Goal: Information Seeking & Learning: Check status

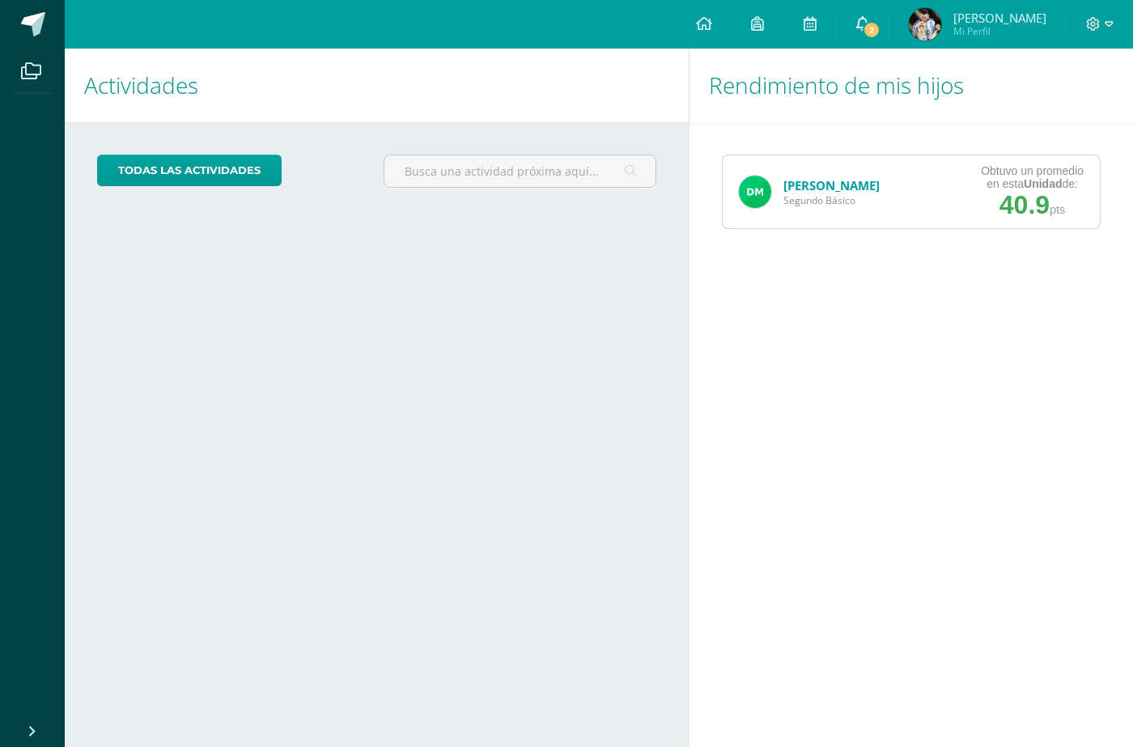
click at [880, 44] on link "2" at bounding box center [863, 24] width 52 height 49
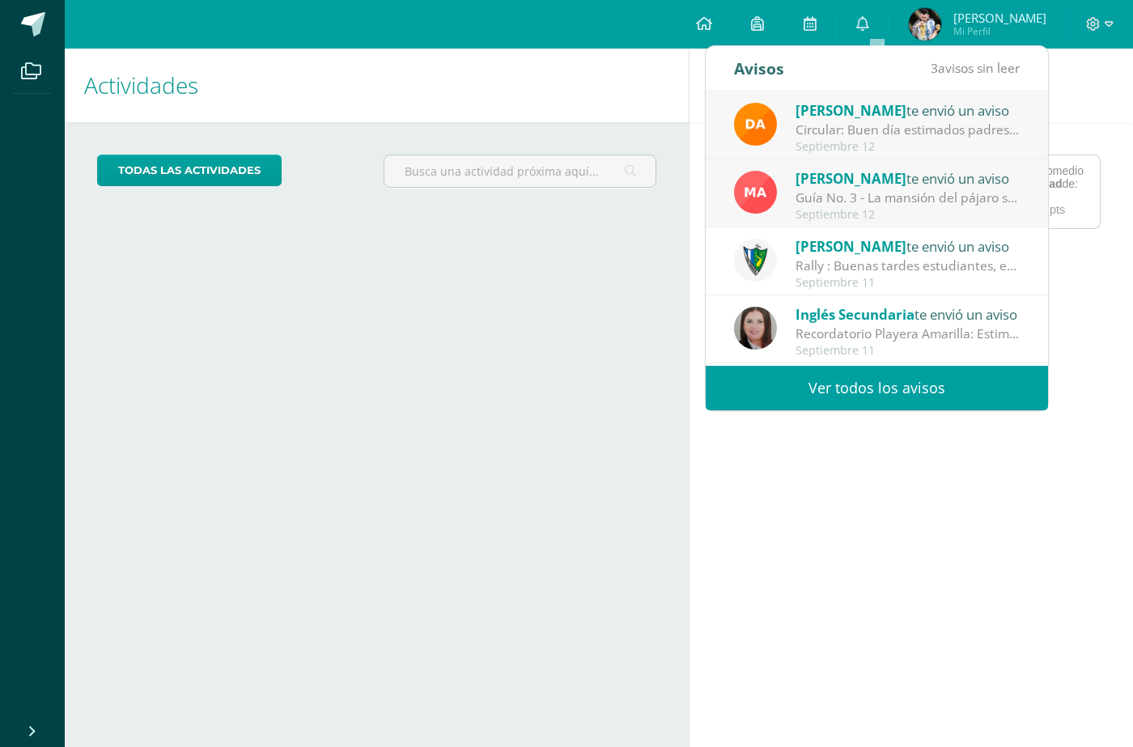
click at [875, 184] on span "[PERSON_NAME]" at bounding box center [850, 178] width 111 height 19
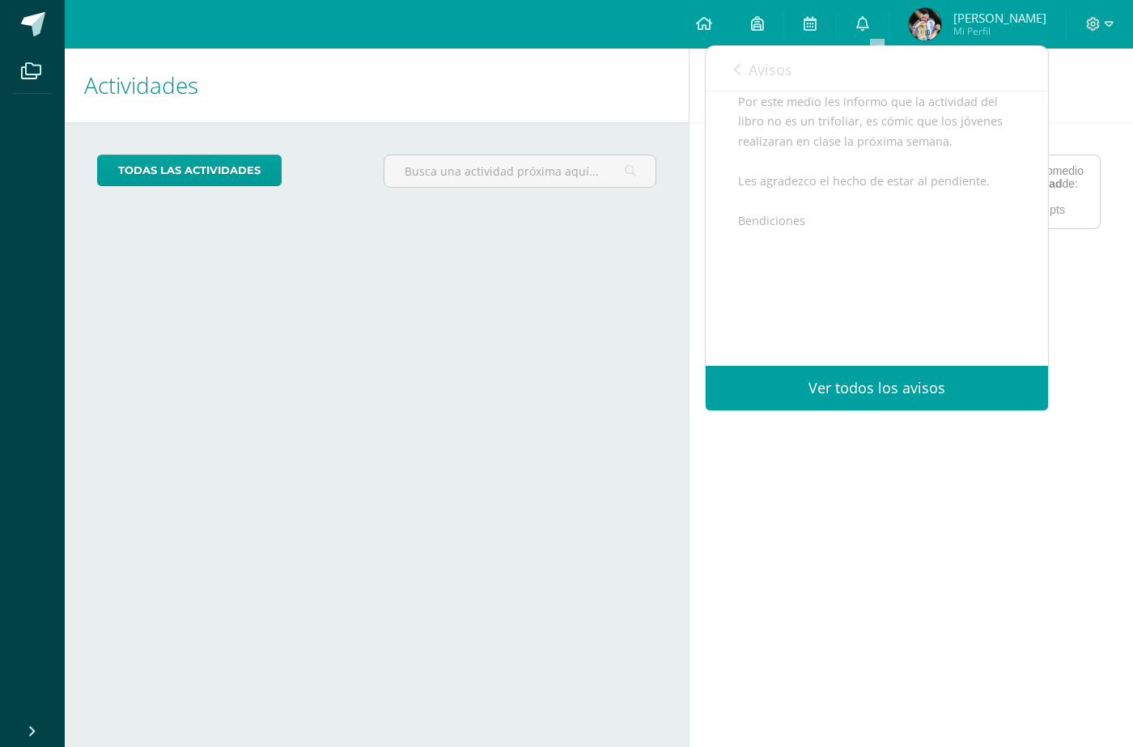
scroll to position [258, 0]
click at [656, 235] on div "Actividades Mis hijos todas las Actividades No tienes actividades Échale un vis…" at bounding box center [373, 398] width 630 height 698
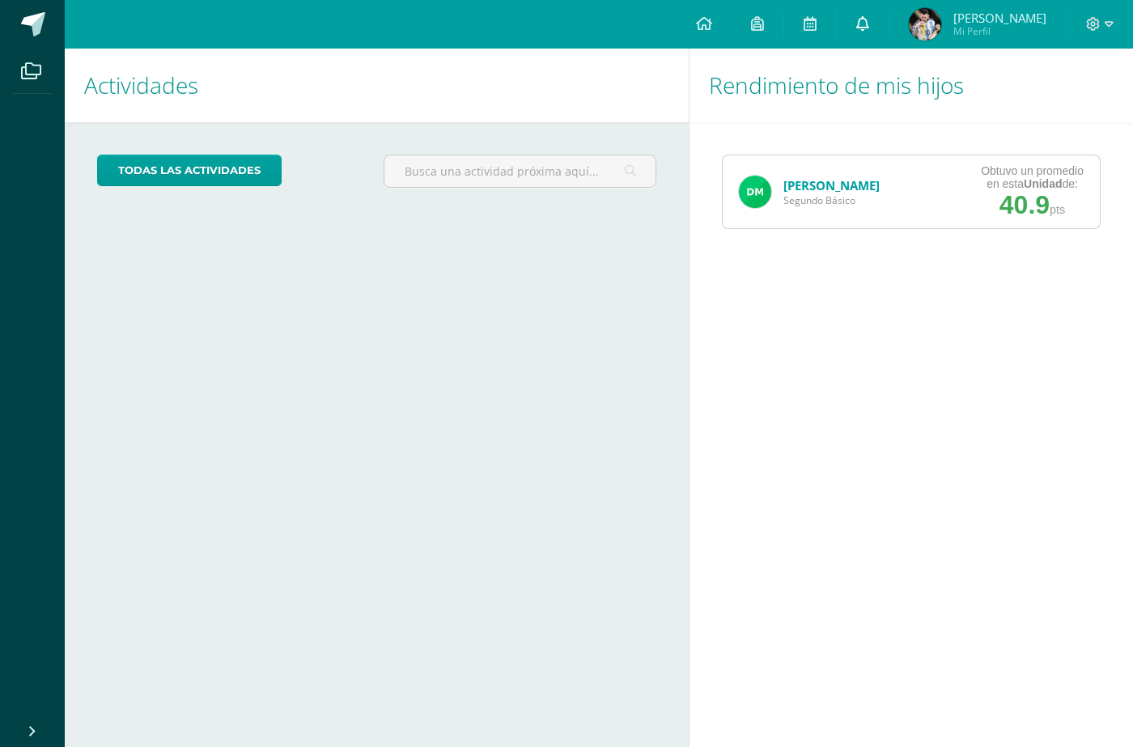
click at [870, 32] on link "0" at bounding box center [863, 24] width 52 height 49
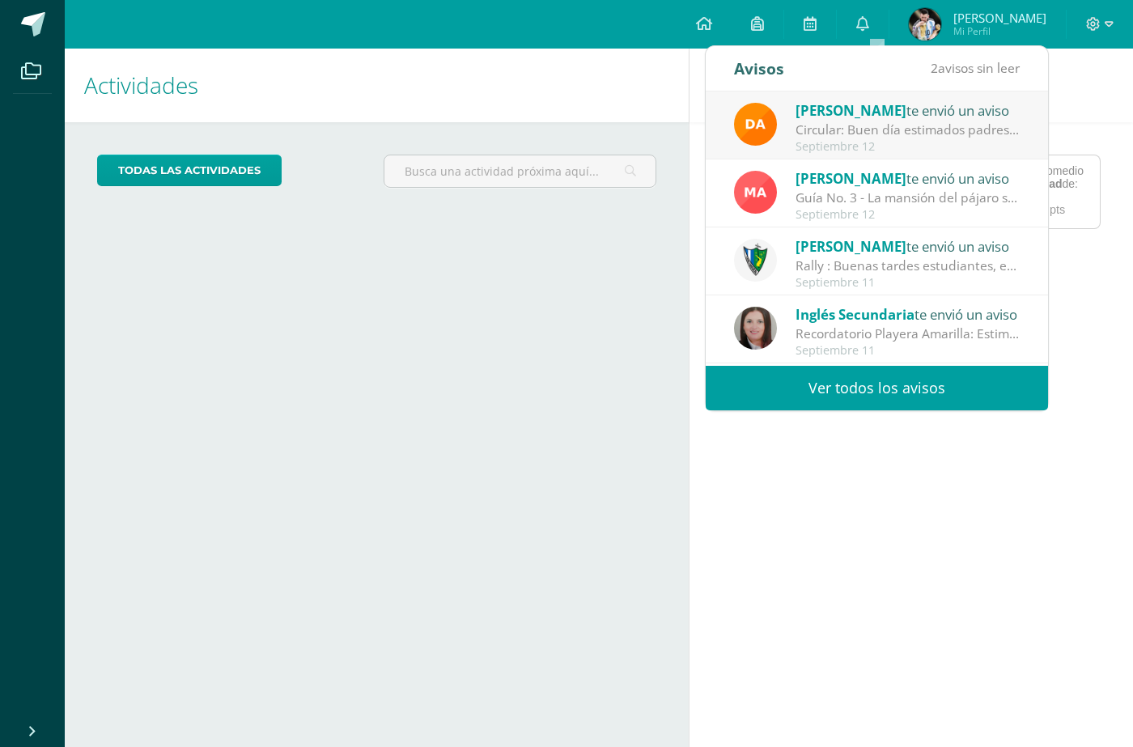
click at [853, 112] on span "[PERSON_NAME]" at bounding box center [850, 110] width 111 height 19
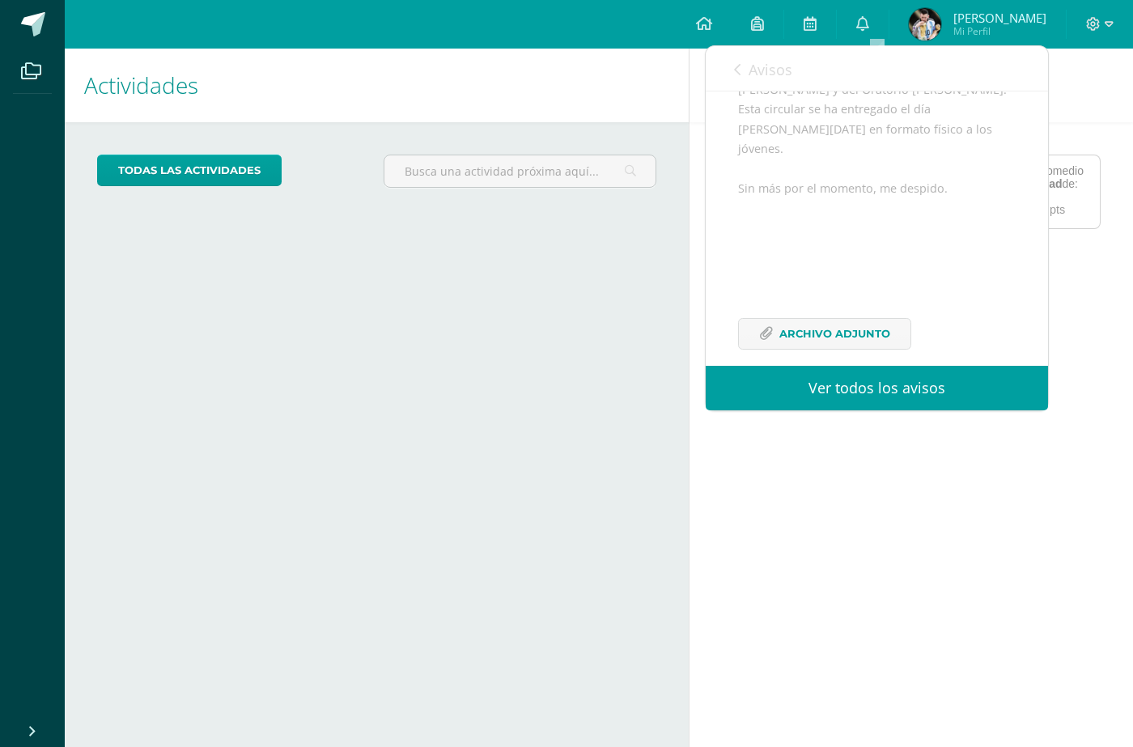
drag, startPoint x: 552, startPoint y: 231, endPoint x: 550, endPoint y: 211, distance: 20.3
click at [551, 231] on div "todas las Actividades No tienes actividades Échale un vistazo a los demás perío…" at bounding box center [377, 177] width 624 height 111
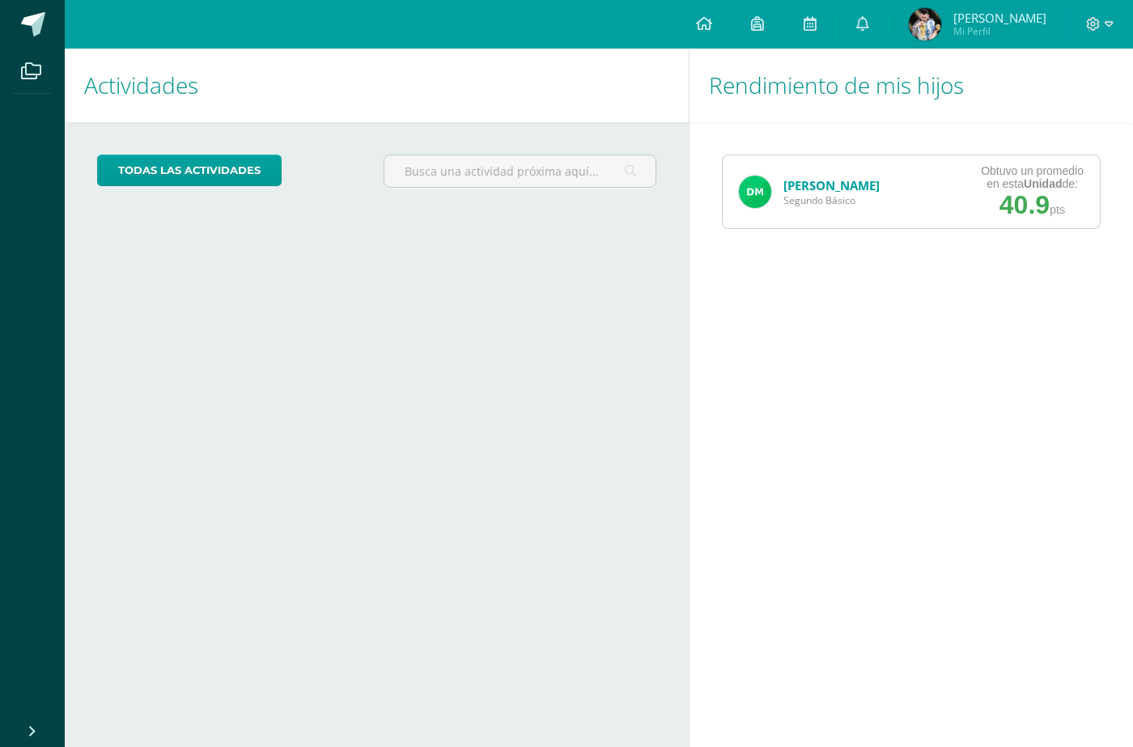
click at [819, 193] on span "Segundo Básico" at bounding box center [831, 200] width 96 height 14
click at [817, 184] on link "[PERSON_NAME]" at bounding box center [831, 185] width 96 height 16
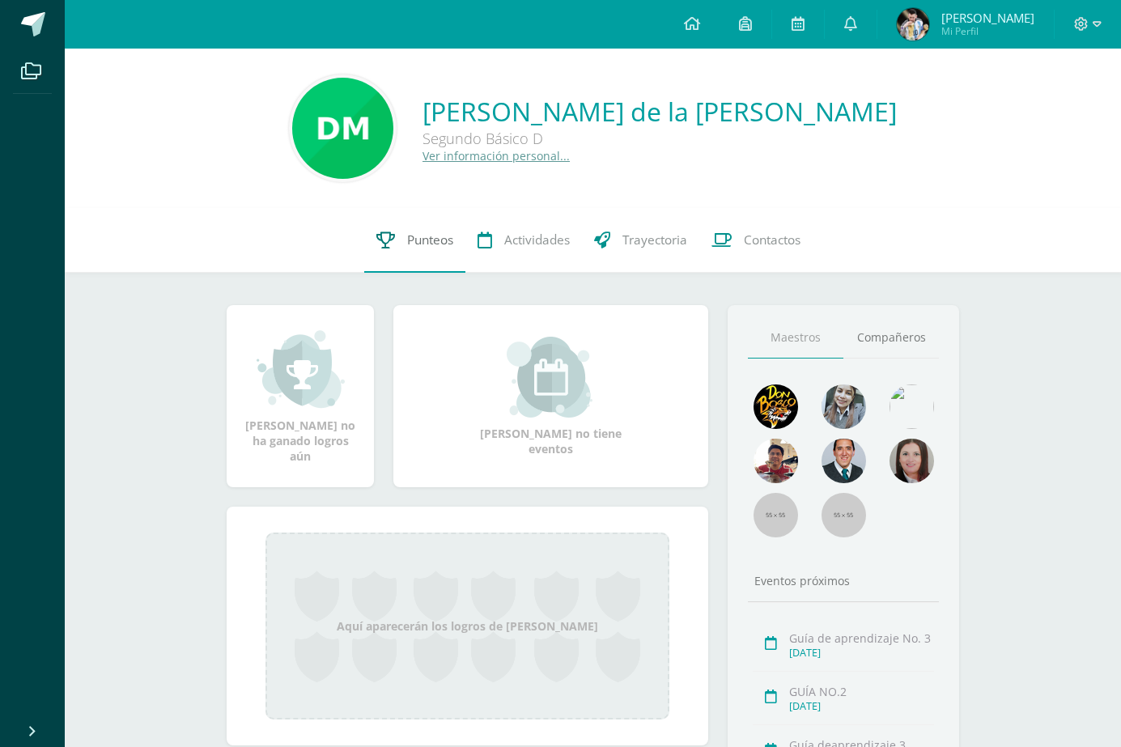
click at [433, 232] on span "Punteos" at bounding box center [430, 239] width 46 height 17
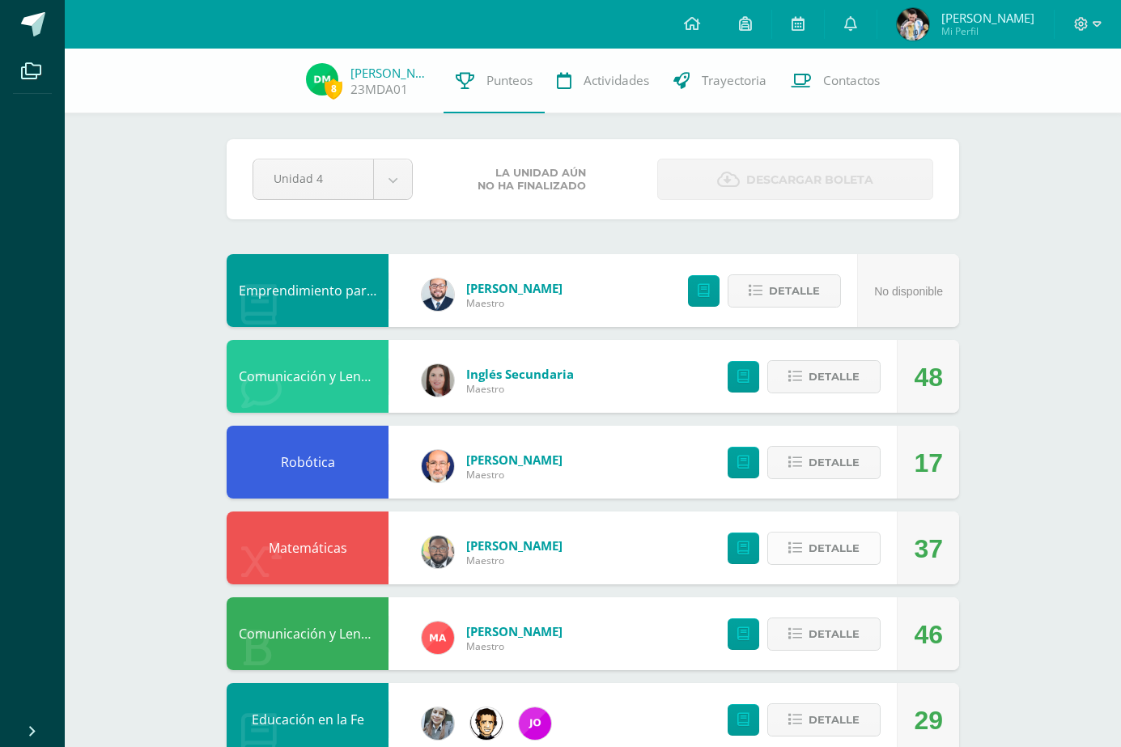
click at [806, 556] on button "Detalle" at bounding box center [823, 548] width 113 height 33
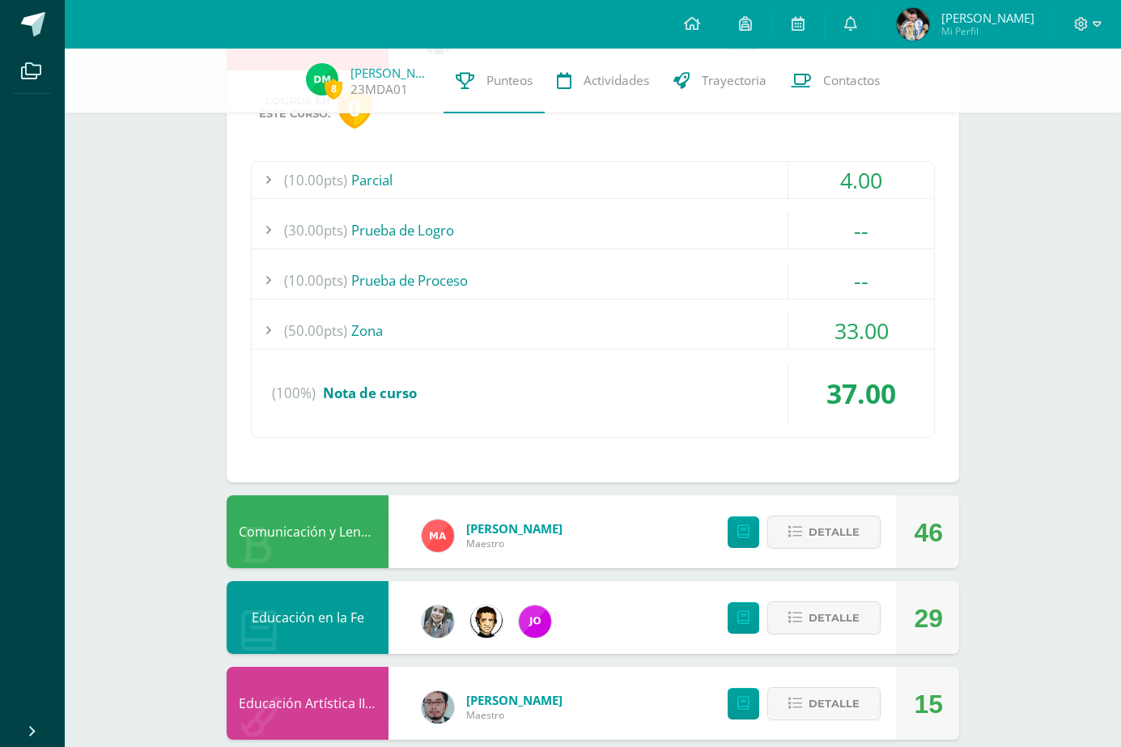
scroll to position [485, 0]
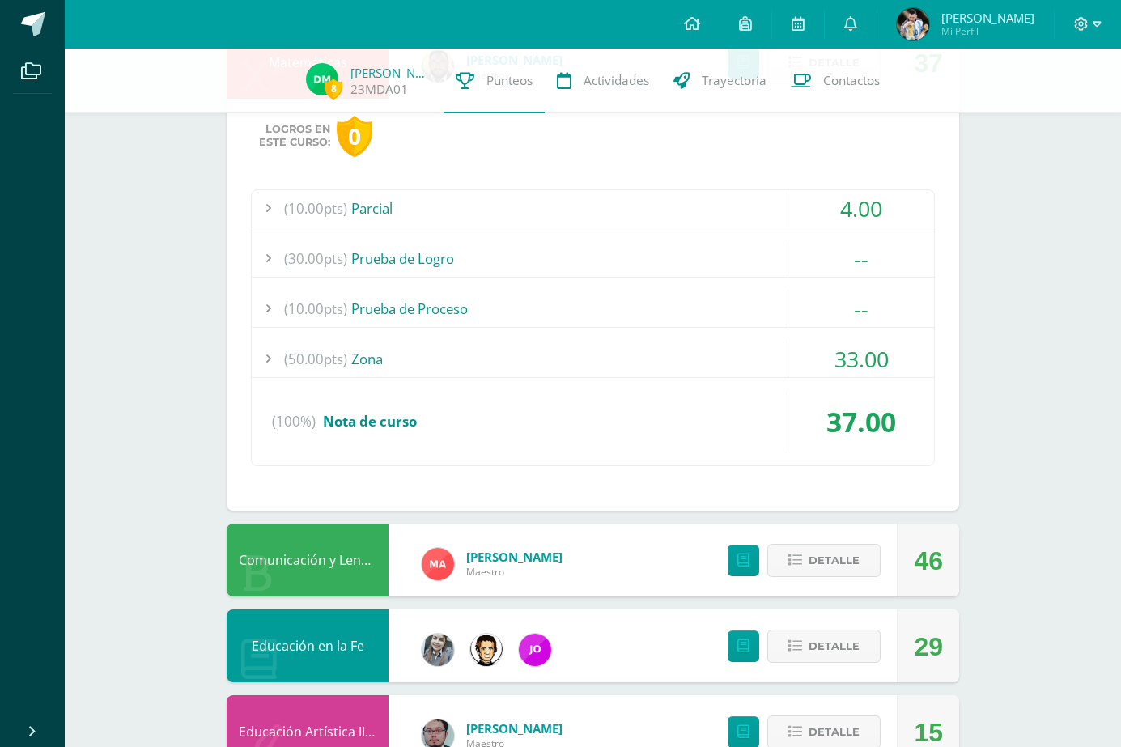
click at [764, 374] on div "(50.00pts) Zona" at bounding box center [593, 359] width 682 height 36
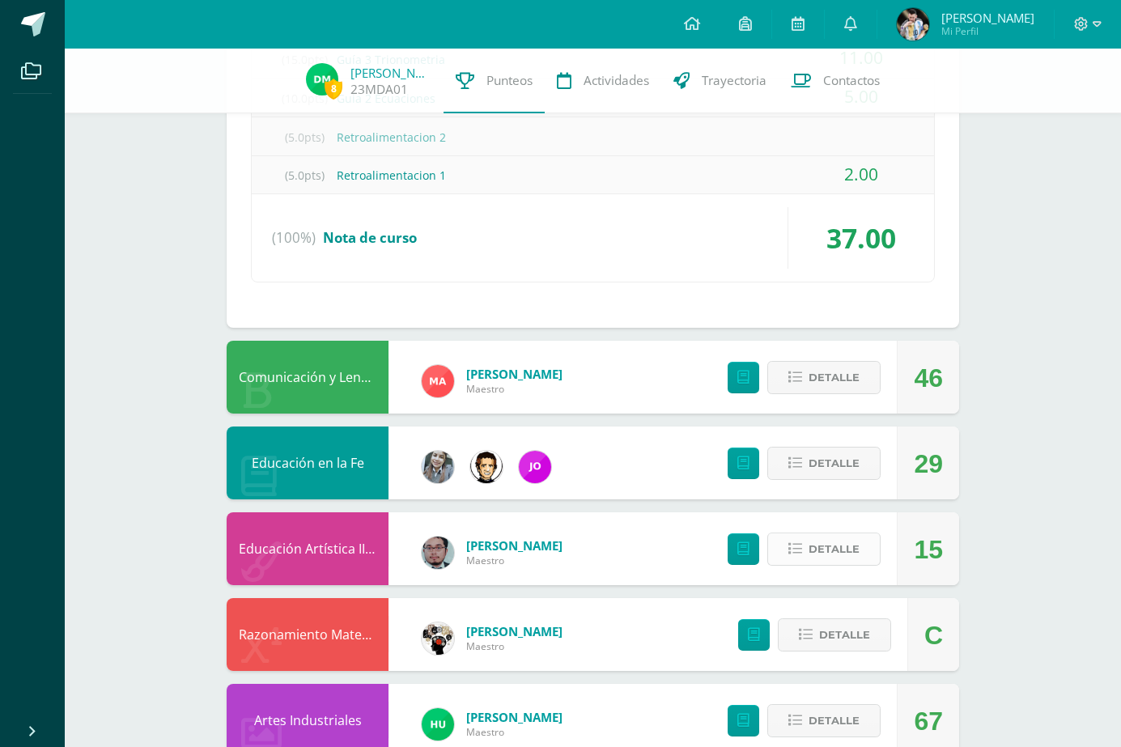
scroll to position [890, 0]
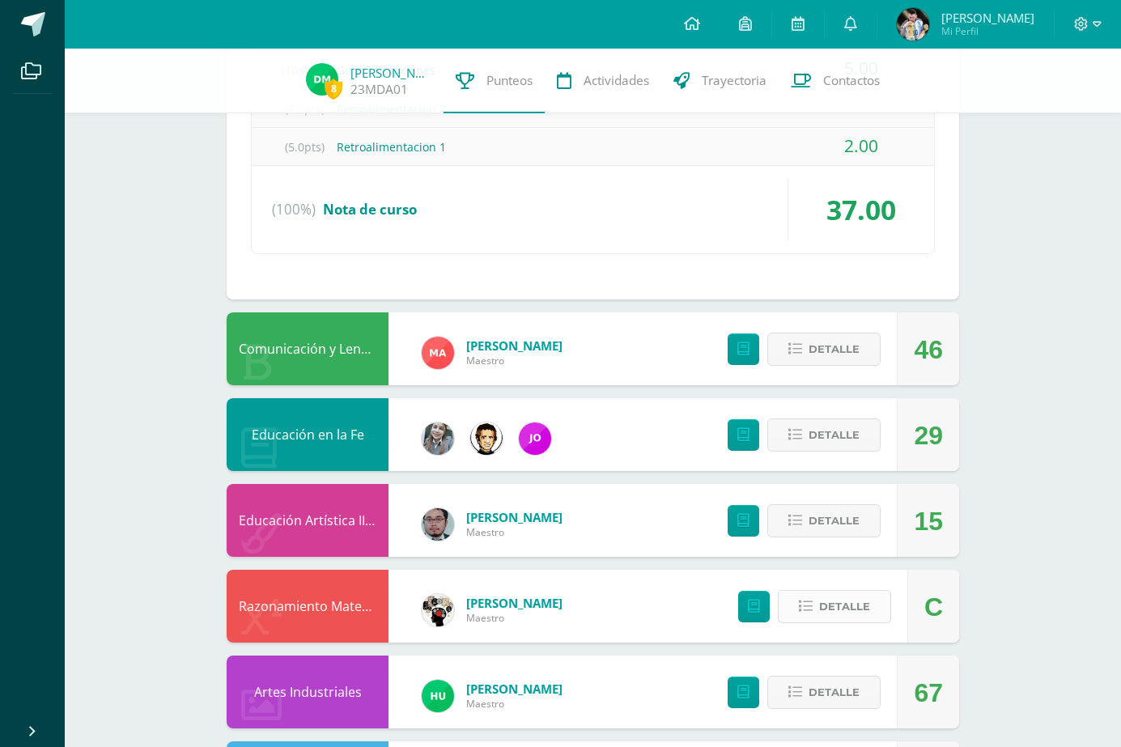
click at [854, 605] on span "Detalle" at bounding box center [844, 606] width 51 height 30
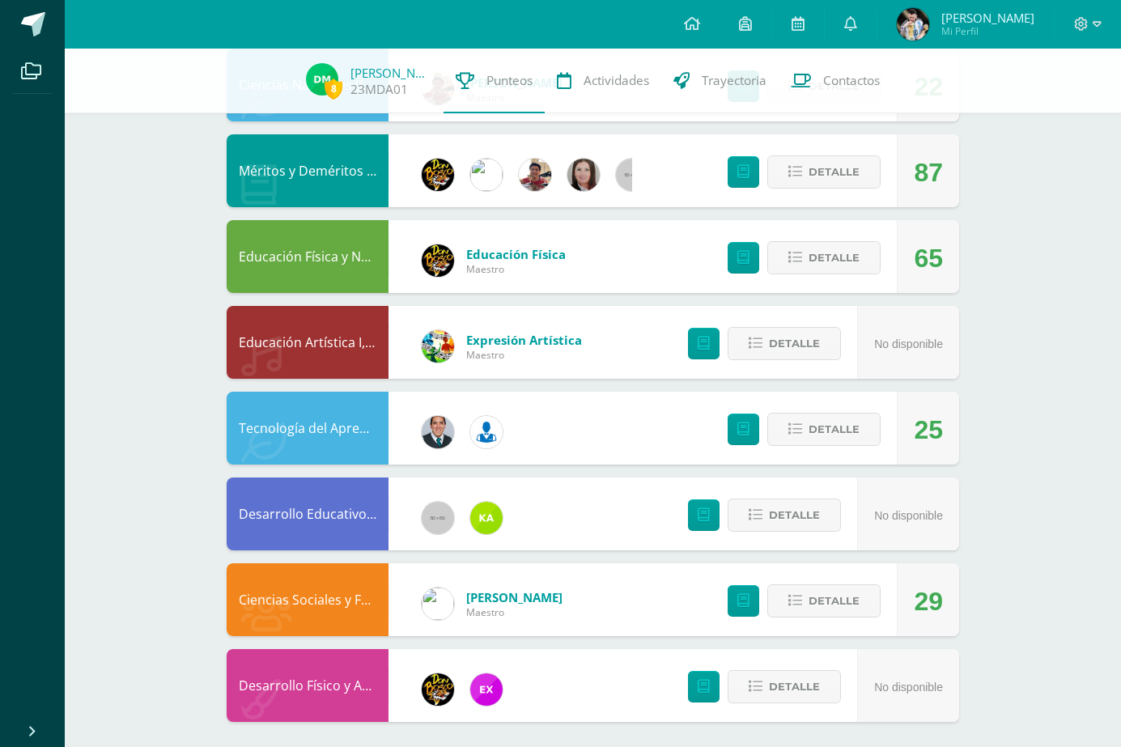
scroll to position [2001, 0]
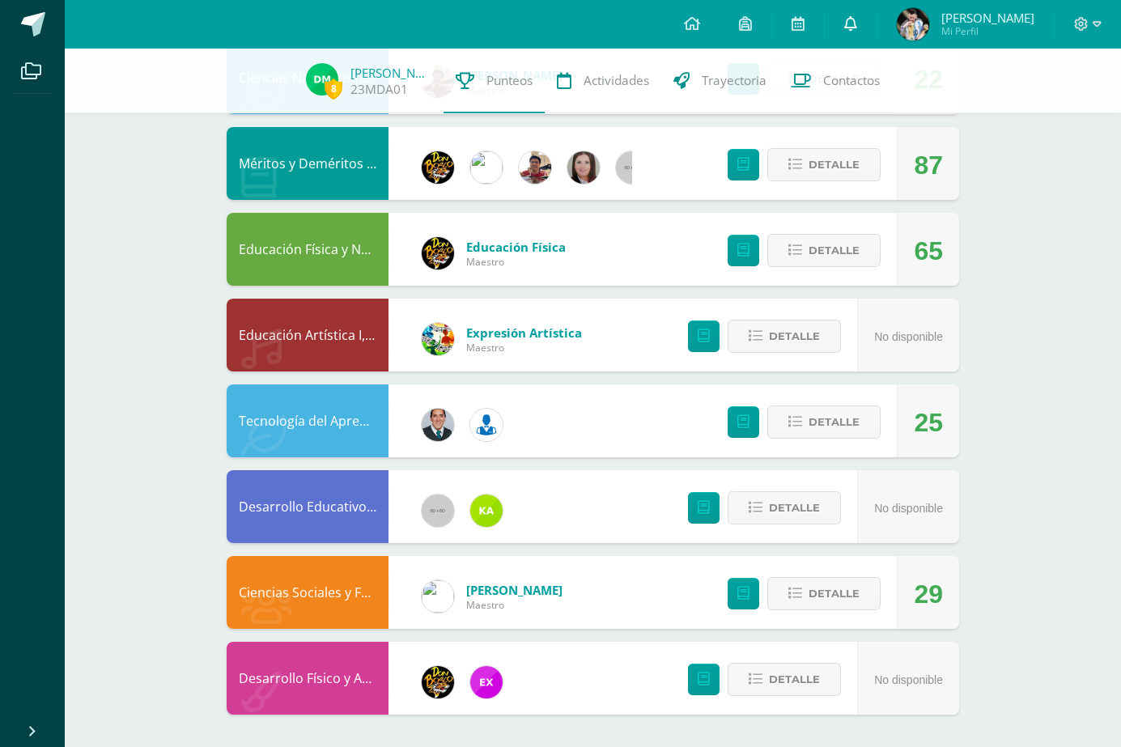
click at [862, 9] on link at bounding box center [850, 24] width 52 height 49
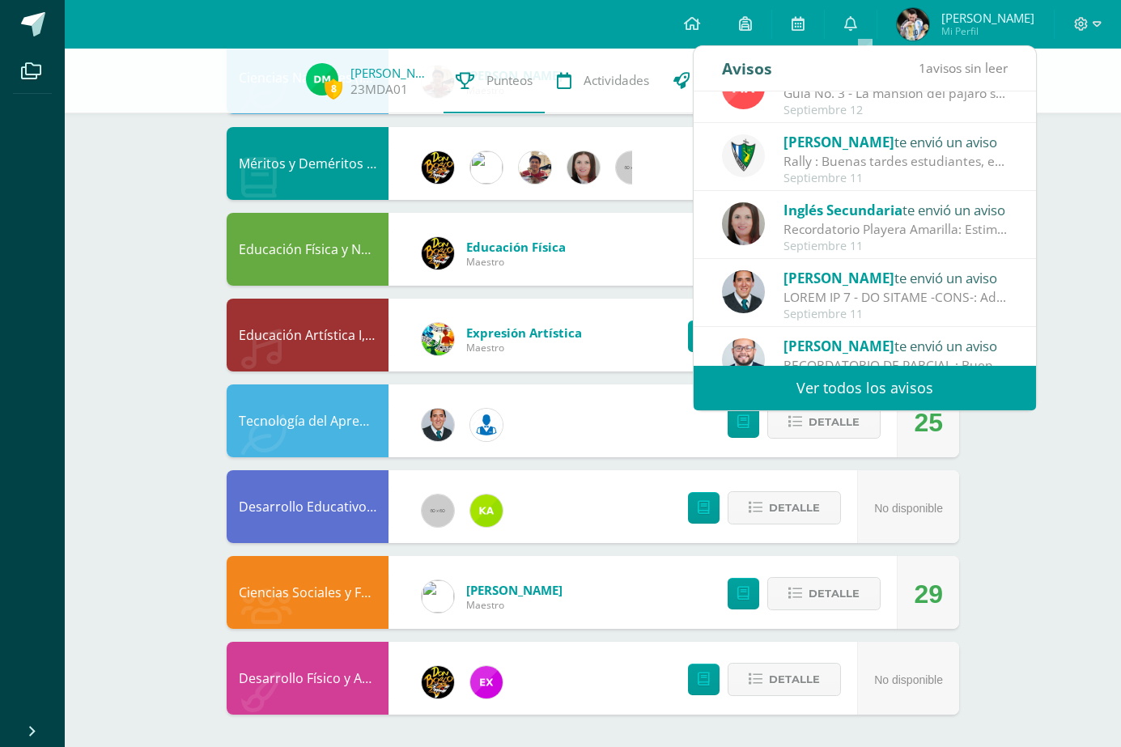
scroll to position [243, 0]
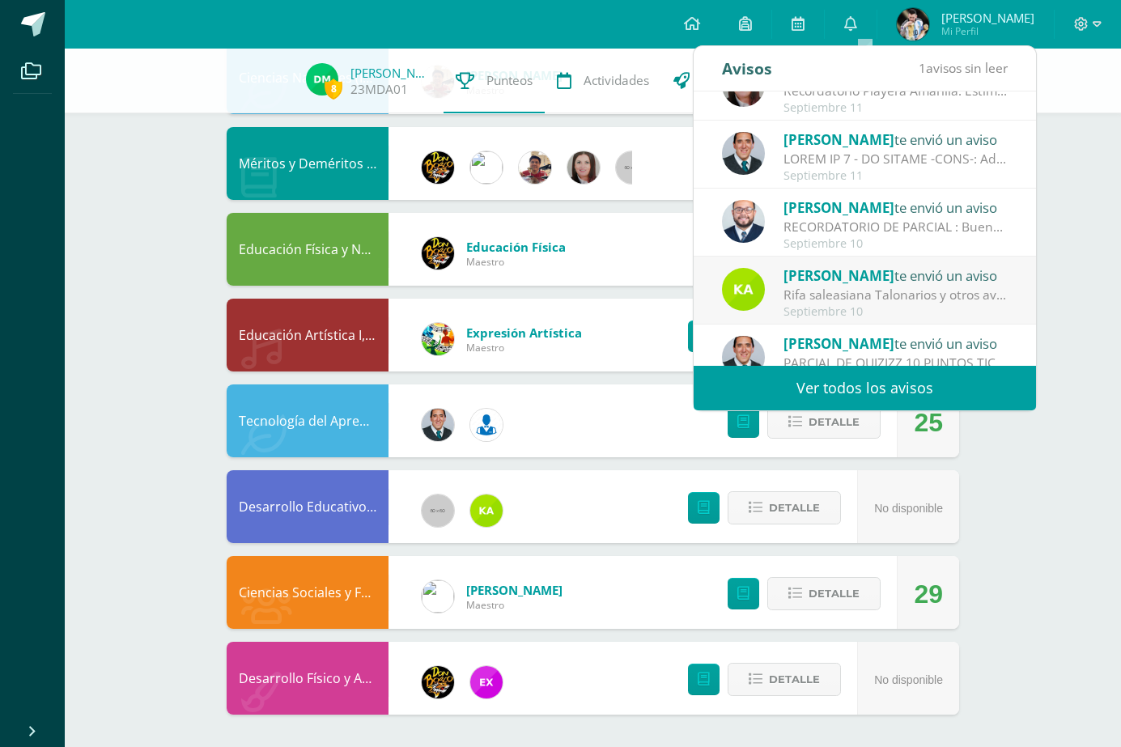
click at [791, 524] on div "Detalle" at bounding box center [759, 506] width 193 height 73
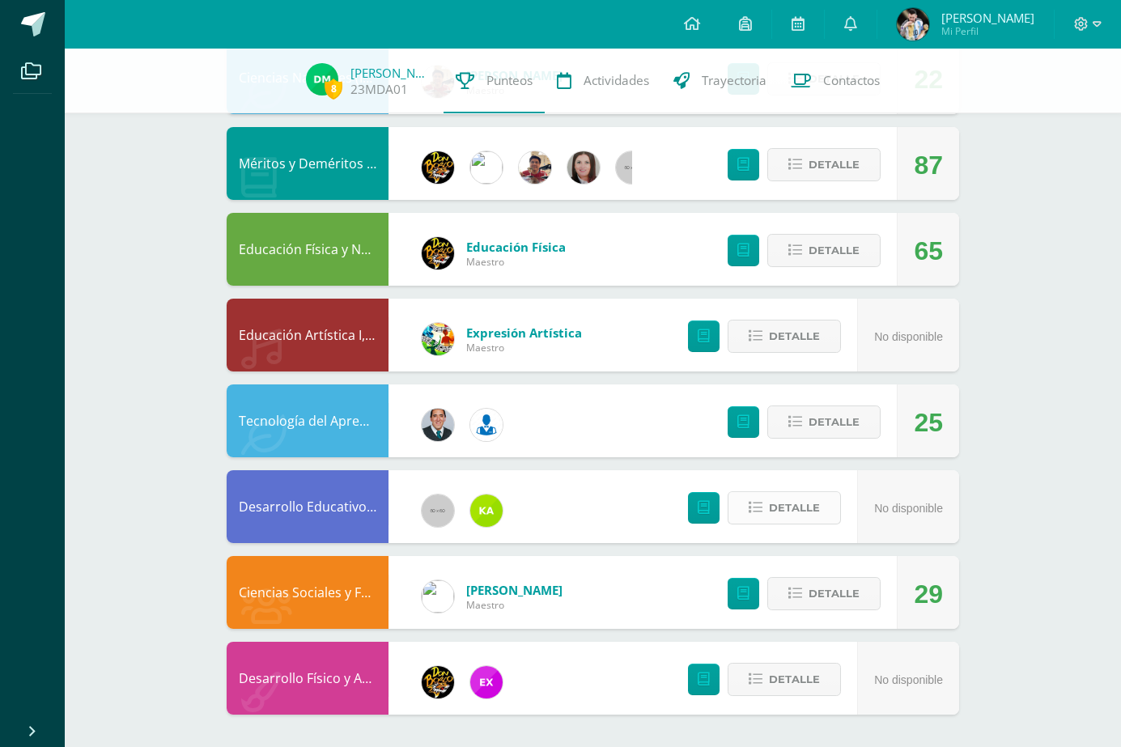
click at [787, 515] on span "Detalle" at bounding box center [794, 508] width 51 height 30
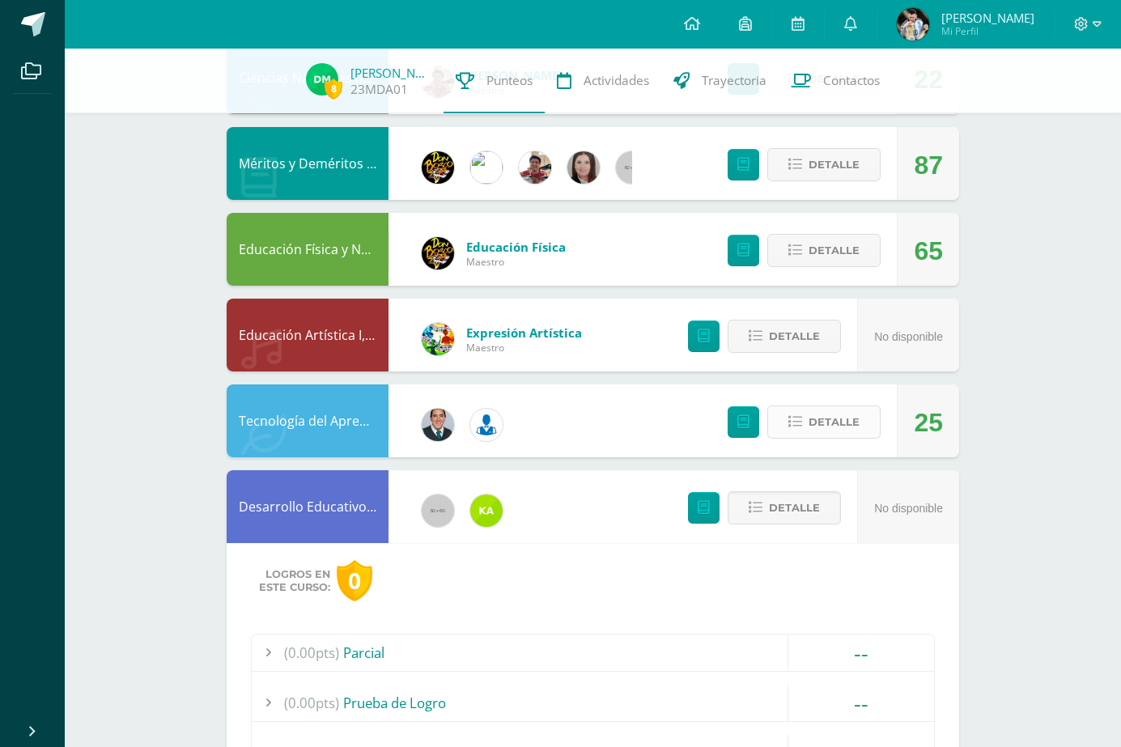
scroll to position [2082, 0]
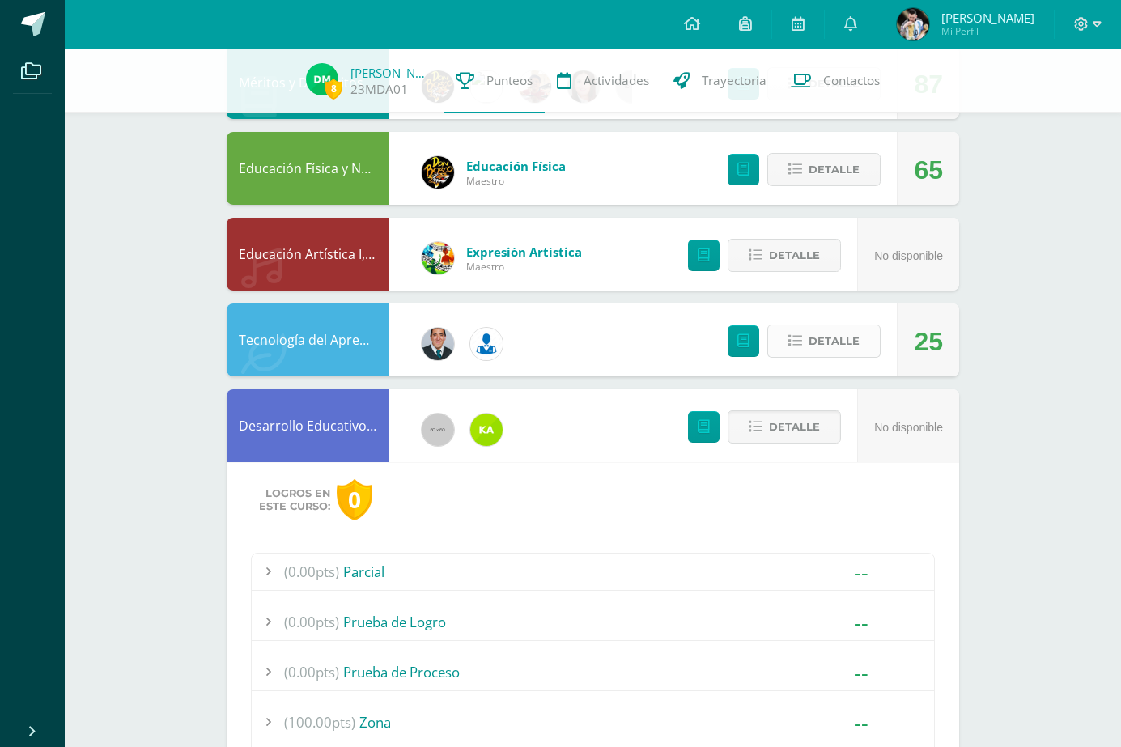
click at [826, 337] on span "Detalle" at bounding box center [833, 341] width 51 height 30
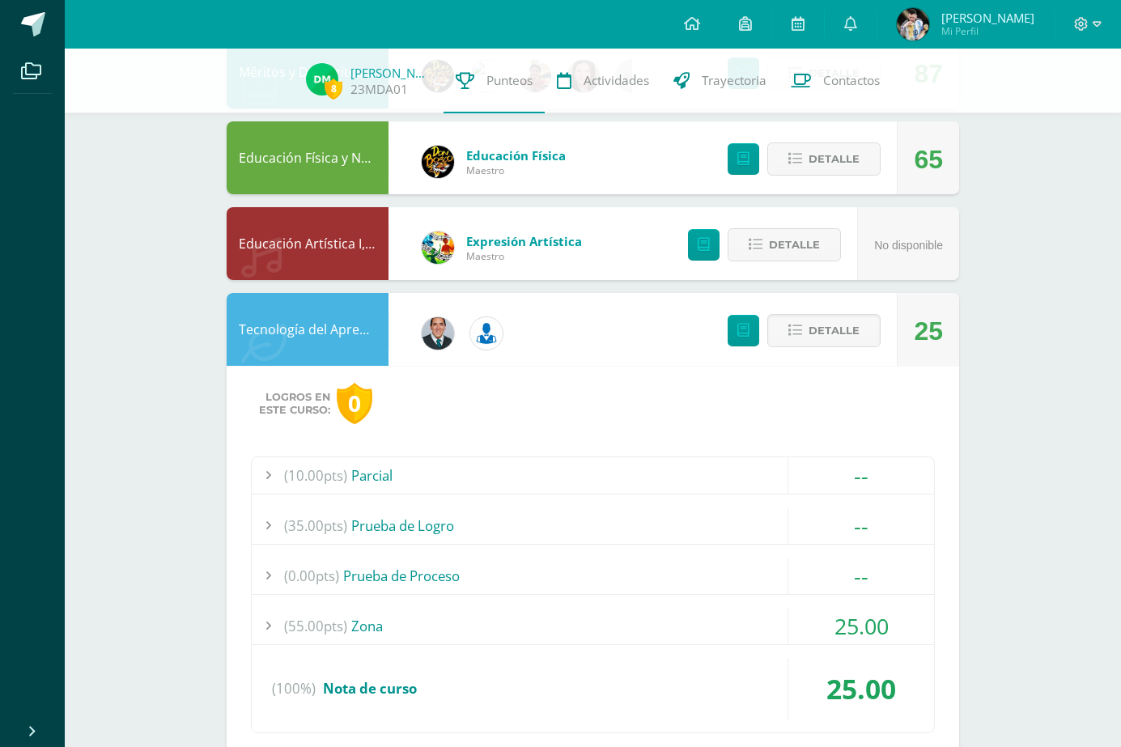
scroll to position [2163, 0]
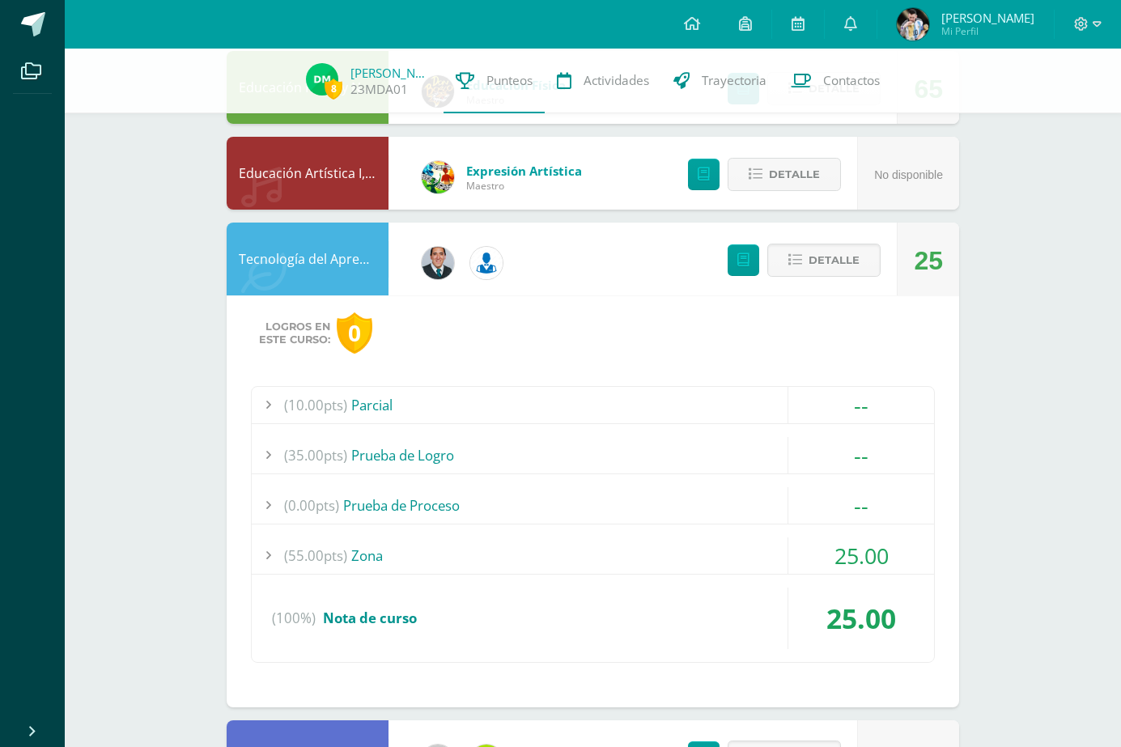
click at [507, 545] on div "(55.00pts) Zona" at bounding box center [593, 555] width 682 height 36
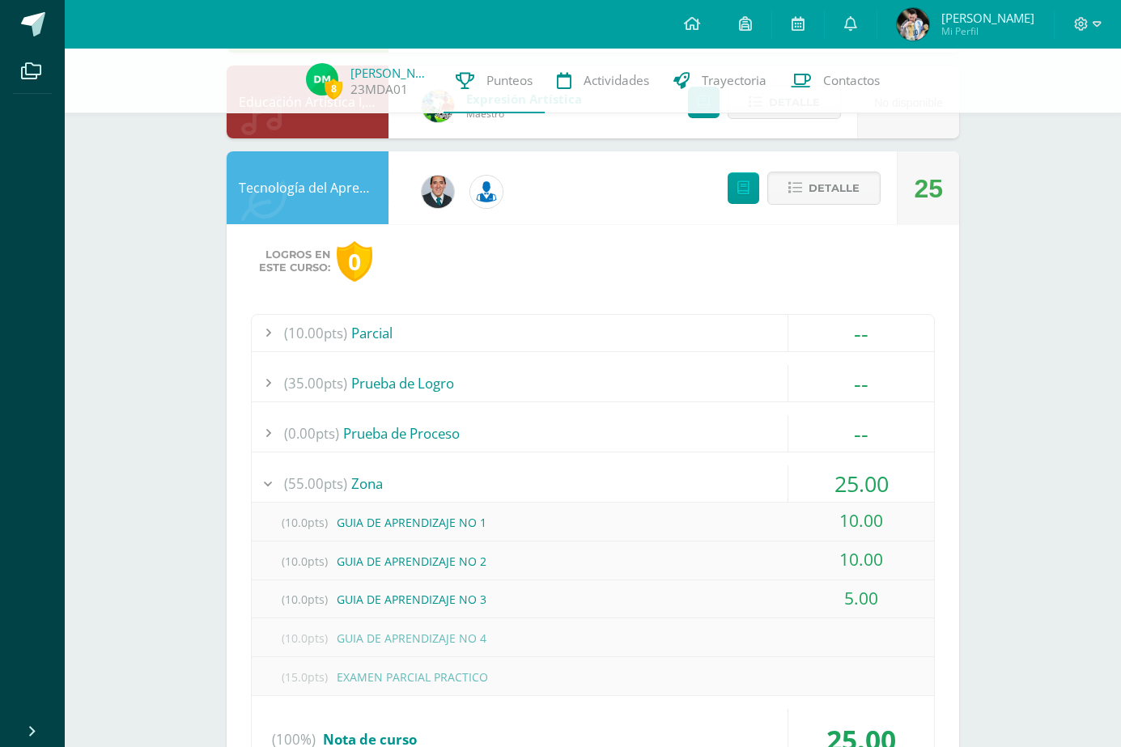
scroll to position [2131, 0]
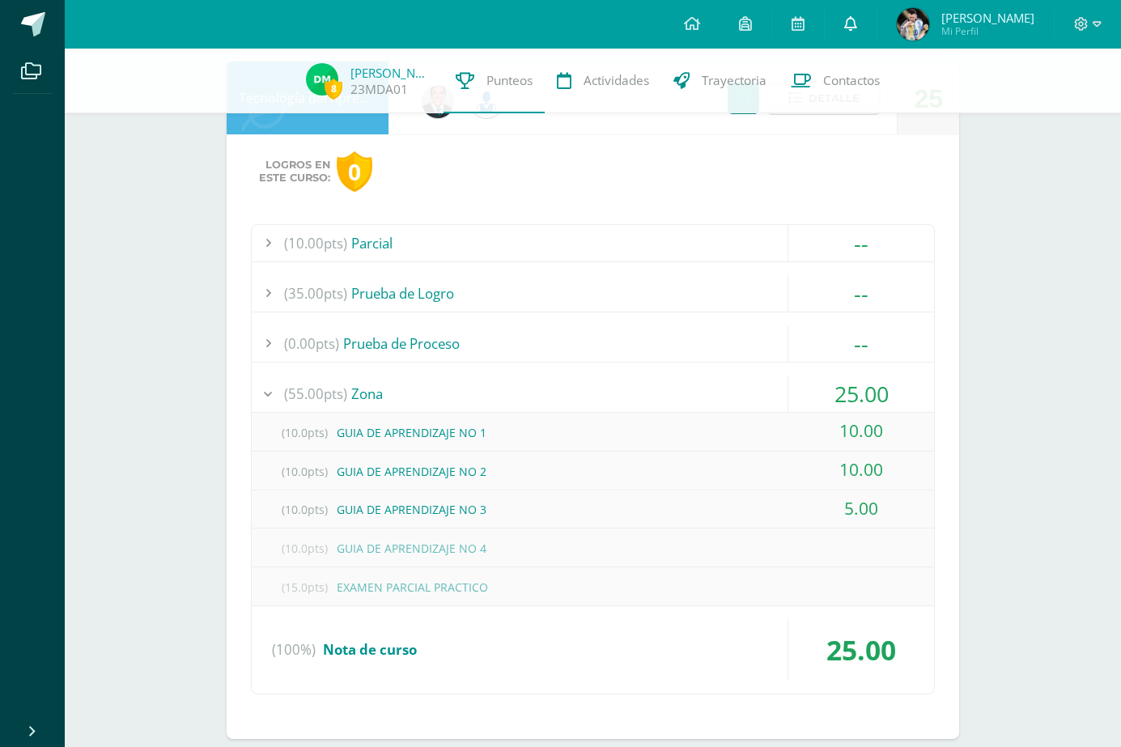
click at [854, 37] on link at bounding box center [850, 24] width 52 height 49
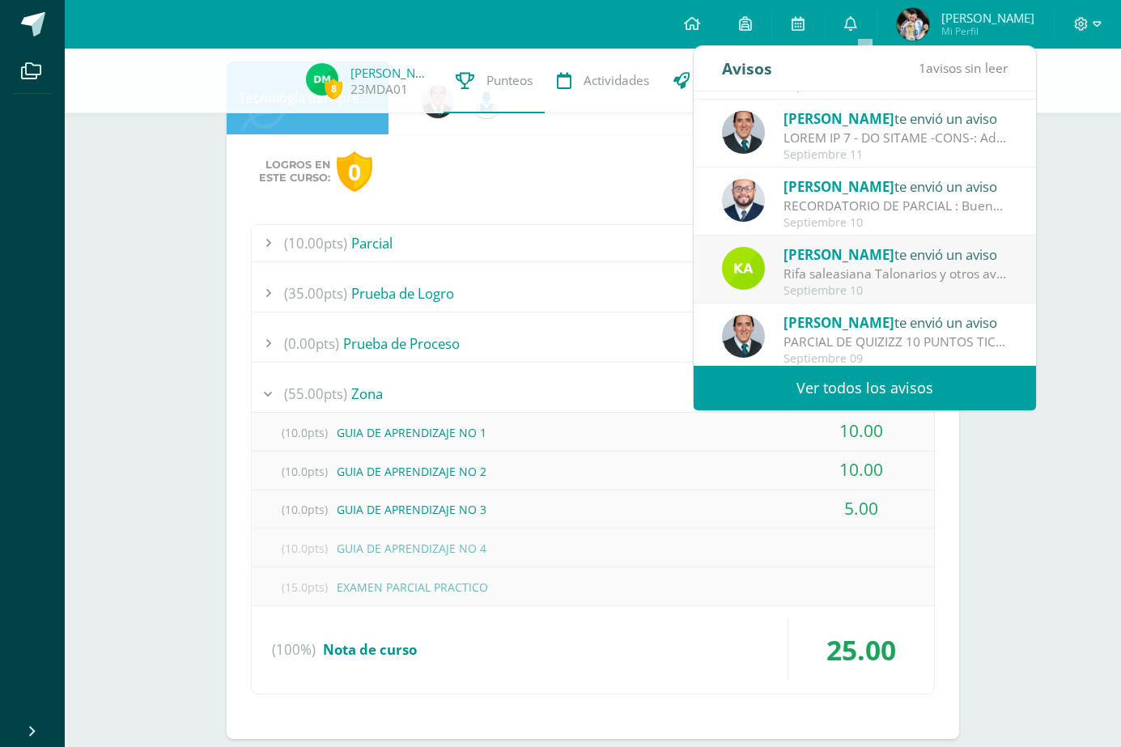
scroll to position [269, 0]
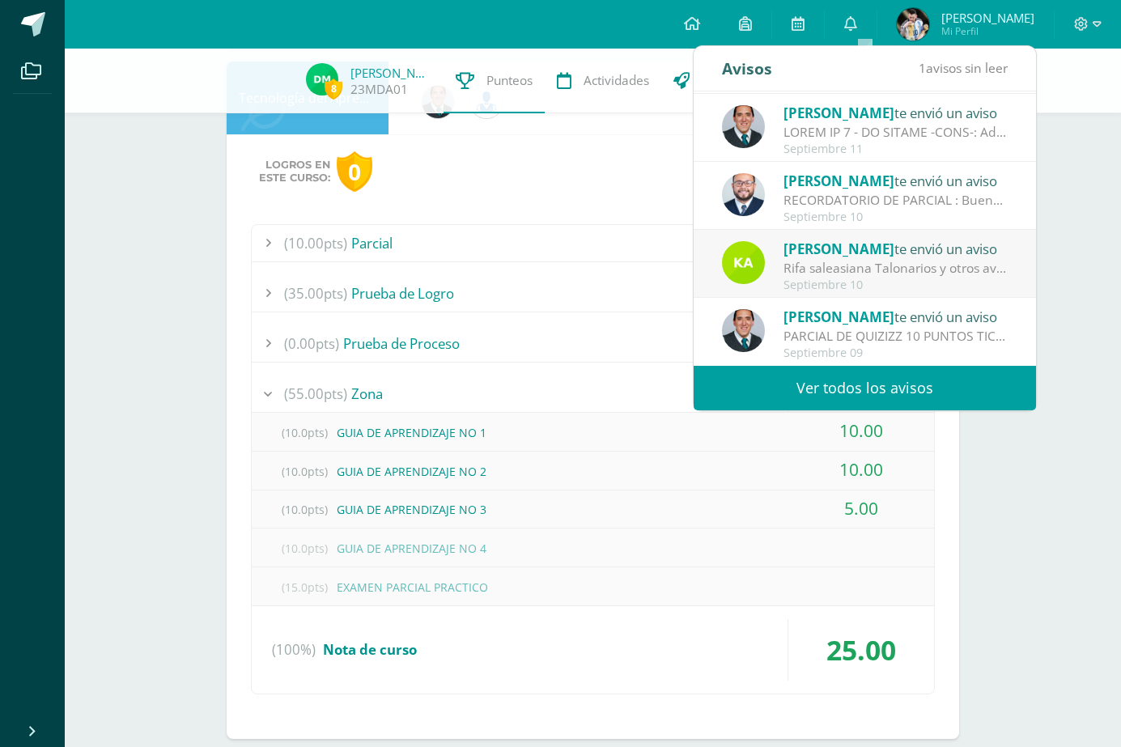
click at [827, 307] on span "[PERSON_NAME]" at bounding box center [838, 316] width 111 height 19
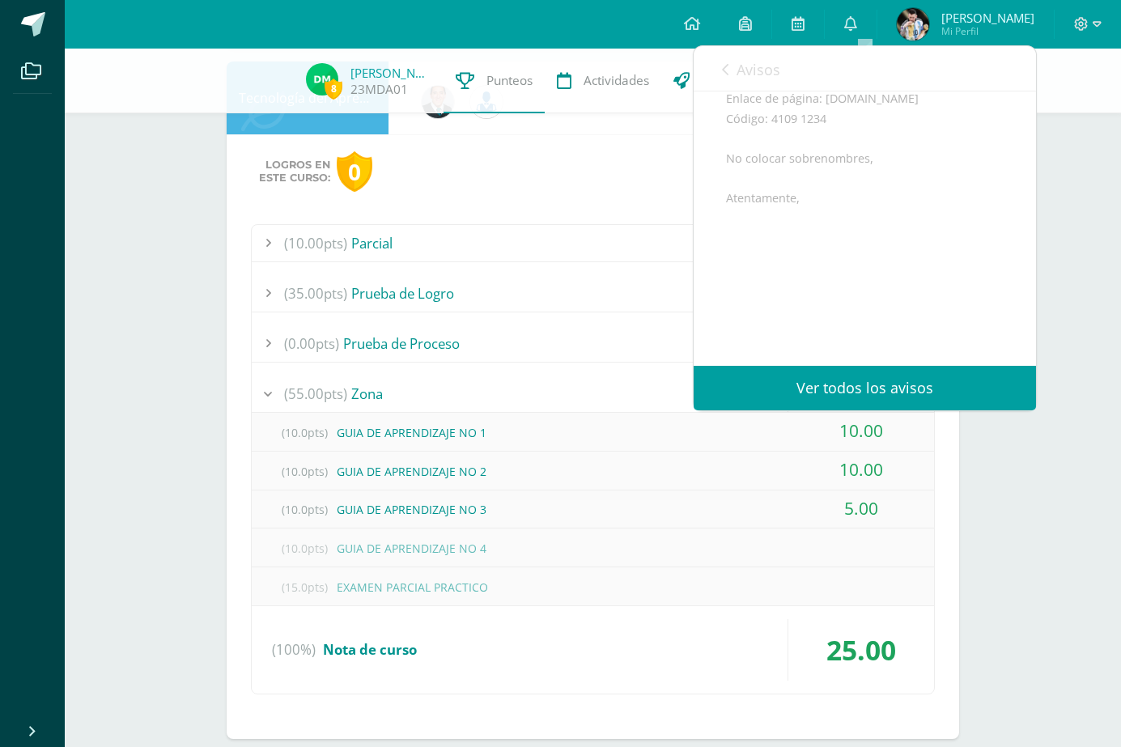
scroll to position [508, 0]
click at [718, 80] on div "Avisos 1 avisos sin leer Avisos" at bounding box center [864, 68] width 342 height 45
click at [722, 78] on link "Avisos" at bounding box center [751, 69] width 58 height 46
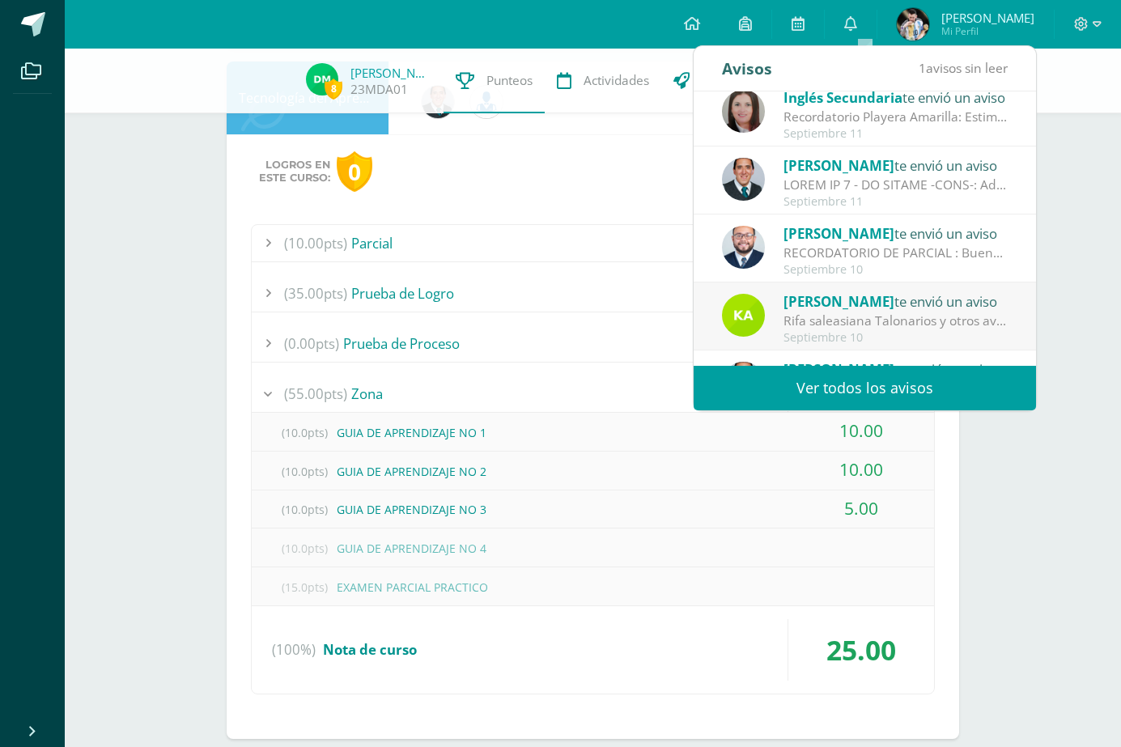
scroll to position [189, 0]
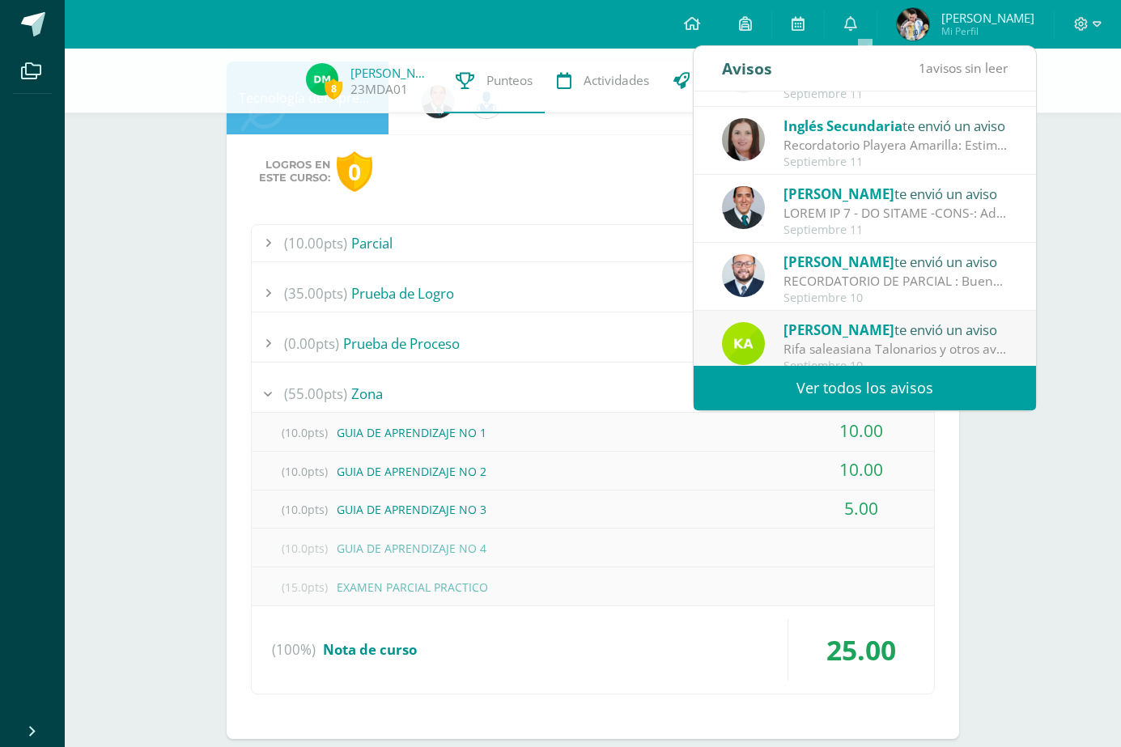
click at [852, 221] on div at bounding box center [895, 213] width 225 height 19
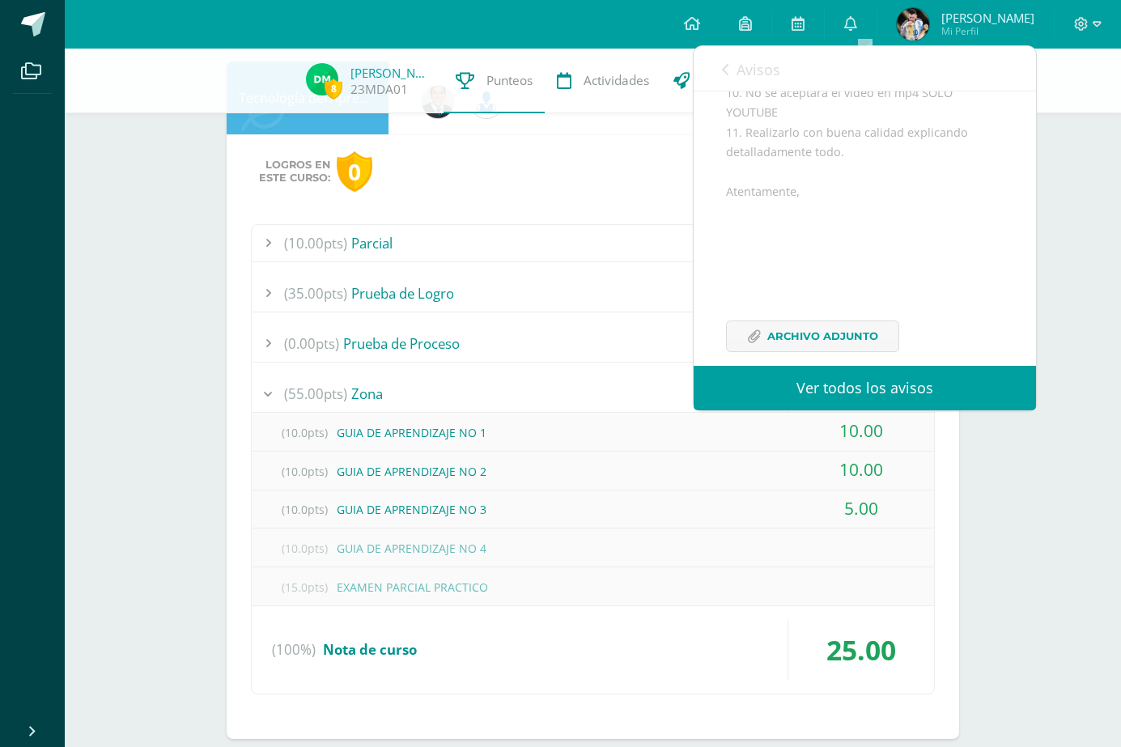
scroll to position [858, 0]
click at [835, 310] on span "Archivo Adjunto" at bounding box center [822, 314] width 111 height 30
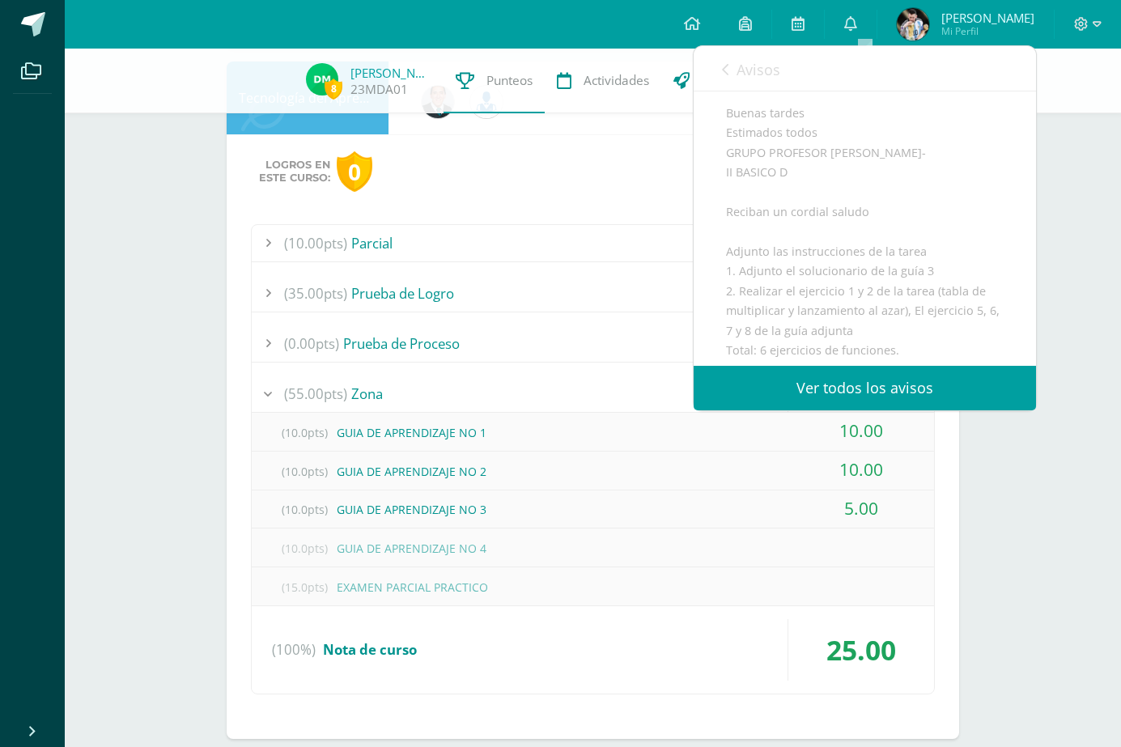
scroll to position [211, 0]
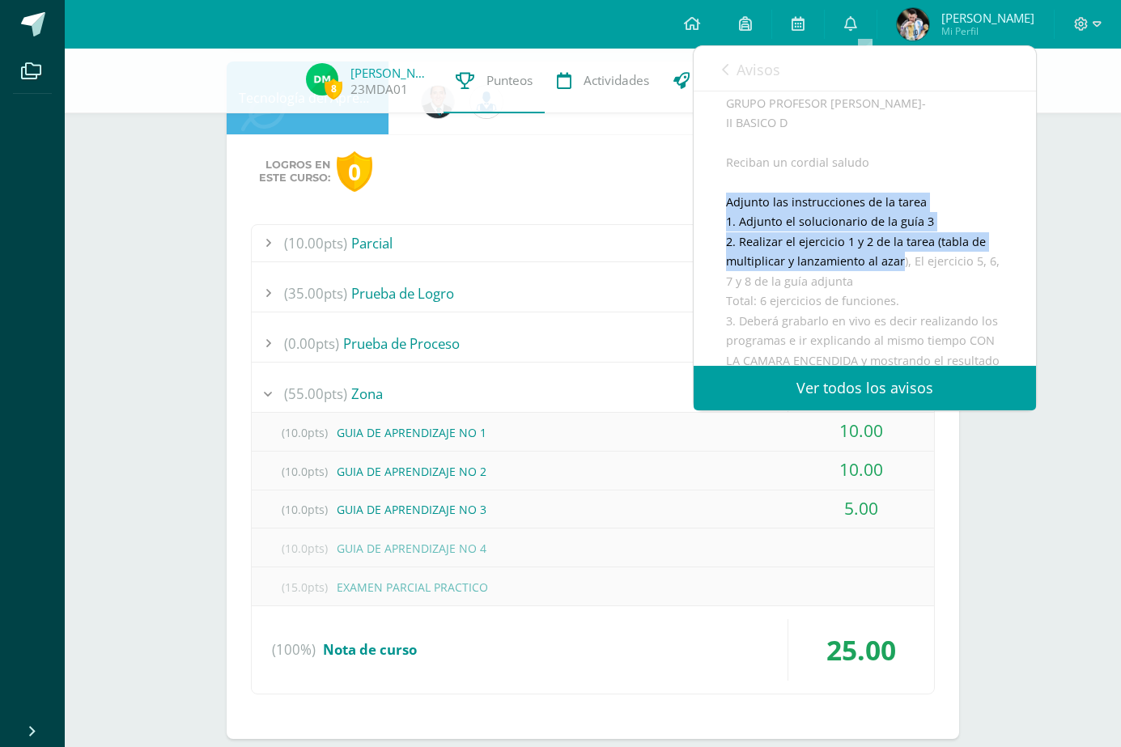
drag, startPoint x: 731, startPoint y: 224, endPoint x: 901, endPoint y: 287, distance: 181.2
click at [901, 287] on div "Buenas tardes Estimados todos GRUPO PROFESOR AQUINO- II BASICO D Reciban un cor…" at bounding box center [865, 485] width 278 height 863
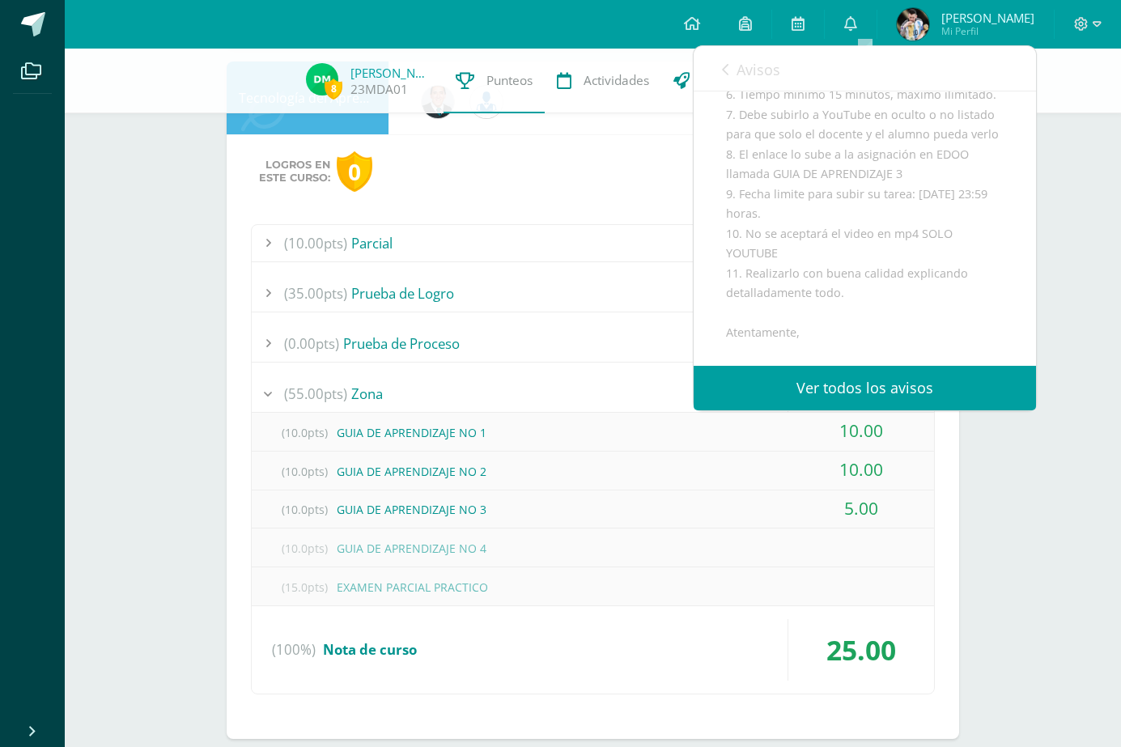
scroll to position [697, 0]
click at [650, 218] on div "Logros en este curso: 0 (10.00pts) Parcial -- (10.0pts) EXAMEN PARCIAL NO 2 -- …" at bounding box center [593, 436] width 732 height 605
